Goal: Transaction & Acquisition: Purchase product/service

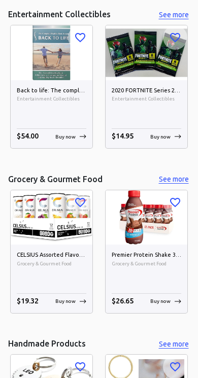
scroll to position [2251, 0]
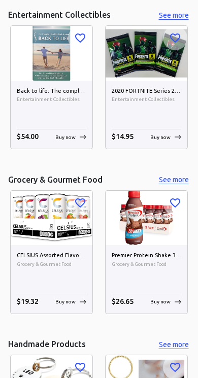
click at [59, 240] on img at bounding box center [52, 218] width 82 height 54
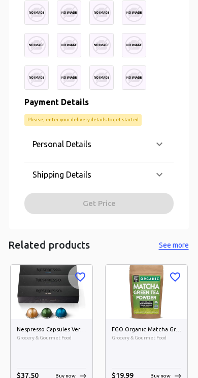
scroll to position [598, 0]
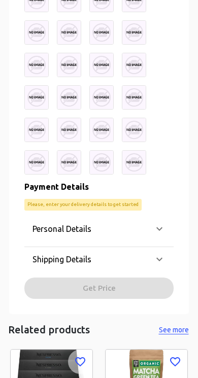
click at [157, 236] on div "Personal Details" at bounding box center [98, 229] width 149 height 24
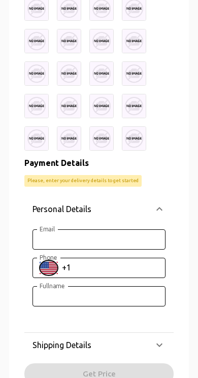
click at [54, 262] on icon "Select country" at bounding box center [49, 268] width 18 height 12
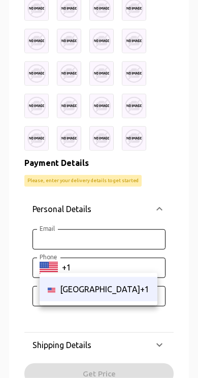
click at [173, 257] on div at bounding box center [99, 189] width 198 height 378
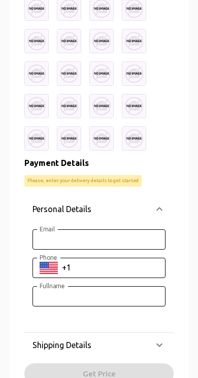
click at [193, 232] on div "0 Cart 0 Favorites 🇺🇸 US ​ all products gift cards amazon devices & accessories…" at bounding box center [99, 33] width 198 height 1143
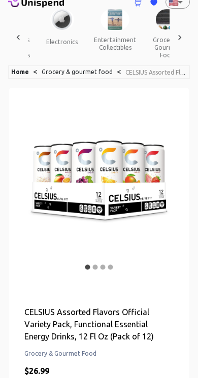
scroll to position [0, 0]
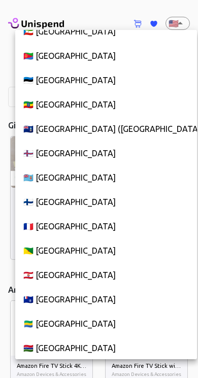
scroll to position [1596, 0]
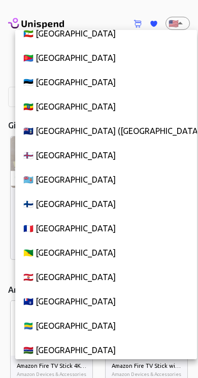
click at [84, 81] on li "🇪🇪 [GEOGRAPHIC_DATA]" at bounding box center [106, 82] width 182 height 24
type input "EE"
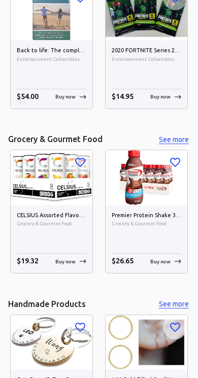
scroll to position [2127, 0]
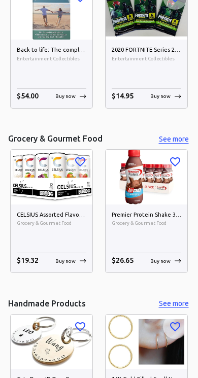
click at [54, 199] on img at bounding box center [52, 177] width 82 height 54
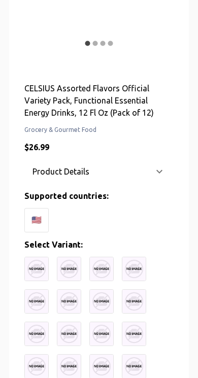
scroll to position [263, 0]
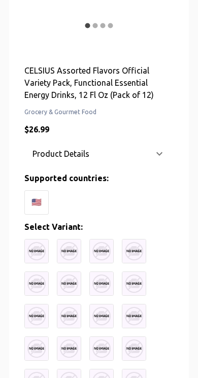
click at [31, 196] on div "🇺🇸" at bounding box center [36, 202] width 24 height 24
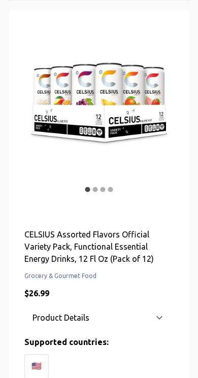
scroll to position [0, 0]
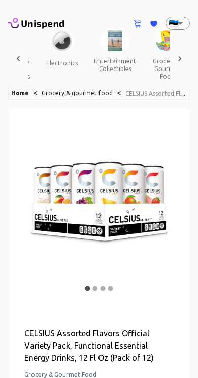
click at [74, 91] on link "Grocery & gourmet food" at bounding box center [77, 93] width 71 height 7
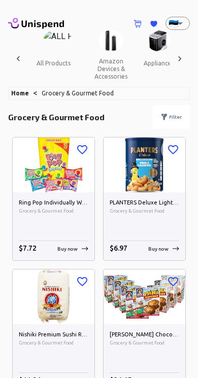
scroll to position [0, 567]
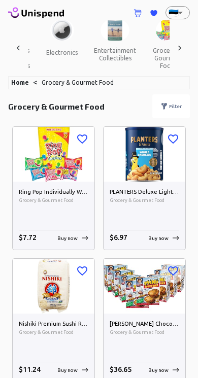
click at [176, 111] on div "Filter" at bounding box center [171, 106] width 38 height 24
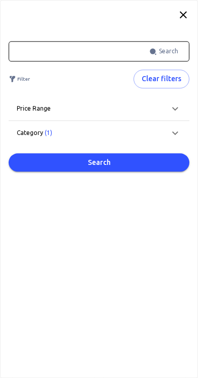
scroll to position [11, 0]
click at [182, 12] on icon at bounding box center [183, 15] width 12 height 12
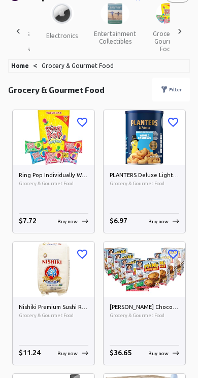
scroll to position [33, 0]
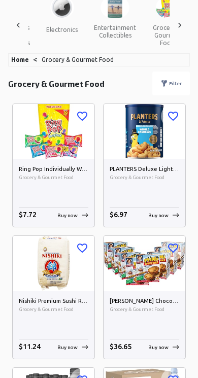
click at [168, 273] on img at bounding box center [145, 263] width 82 height 54
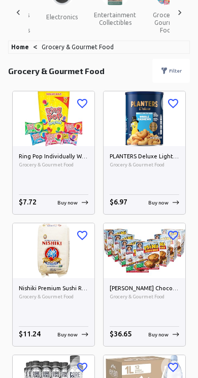
scroll to position [46, 0]
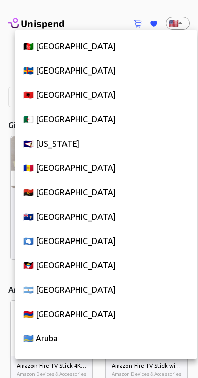
scroll to position [5527, 0]
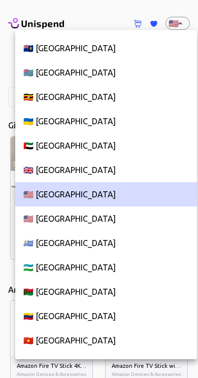
click at [134, 5] on div at bounding box center [99, 189] width 198 height 378
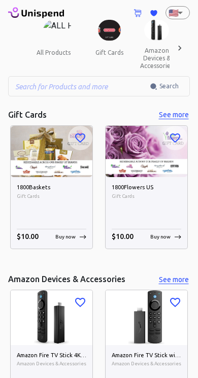
scroll to position [11, 0]
